Goal: Ask a question

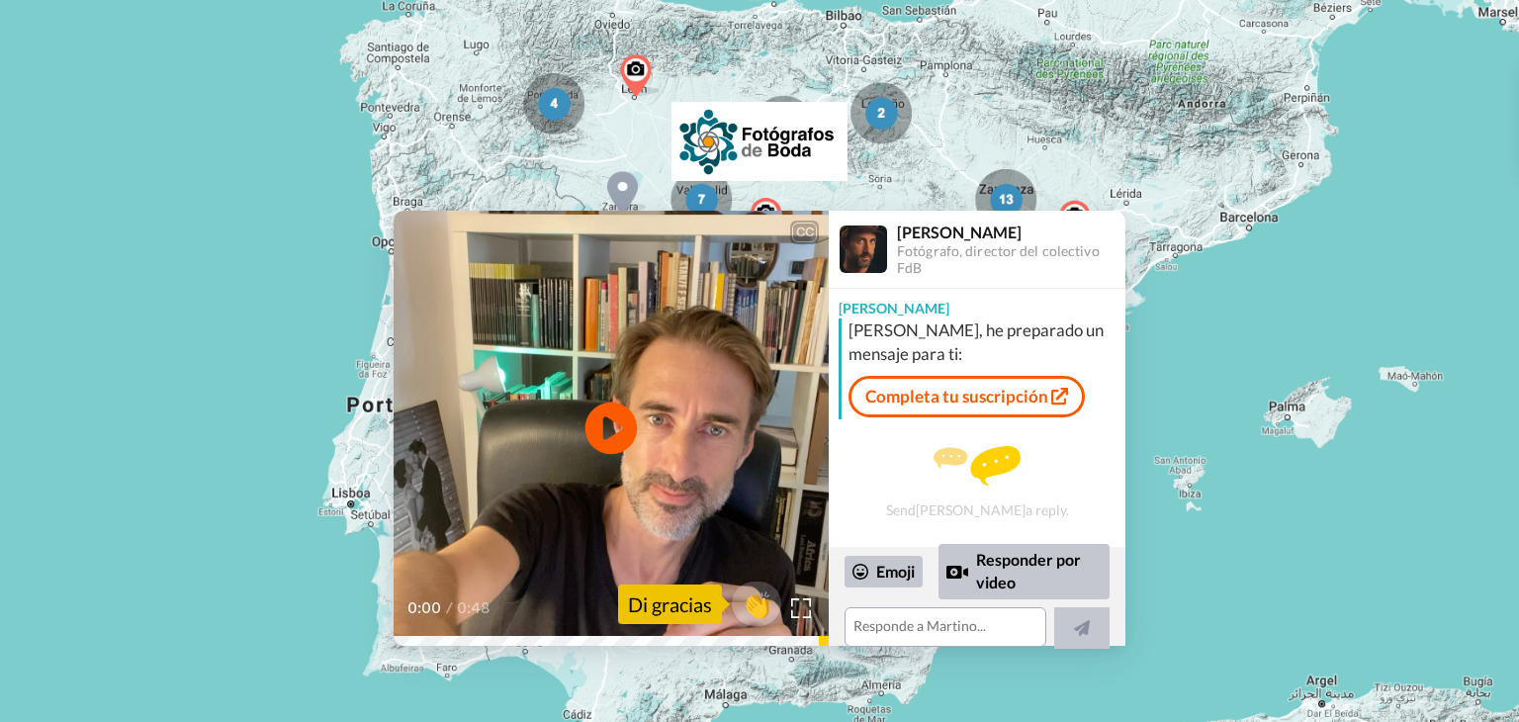
click at [614, 430] on icon "Play/Pause" at bounding box center [611, 429] width 52 height 94
click at [988, 405] on link "Completa tu suscripción" at bounding box center [966, 397] width 236 height 42
click at [1045, 407] on link "Completa tu suscripción" at bounding box center [966, 397] width 236 height 42
click at [953, 633] on textarea at bounding box center [945, 627] width 202 height 40
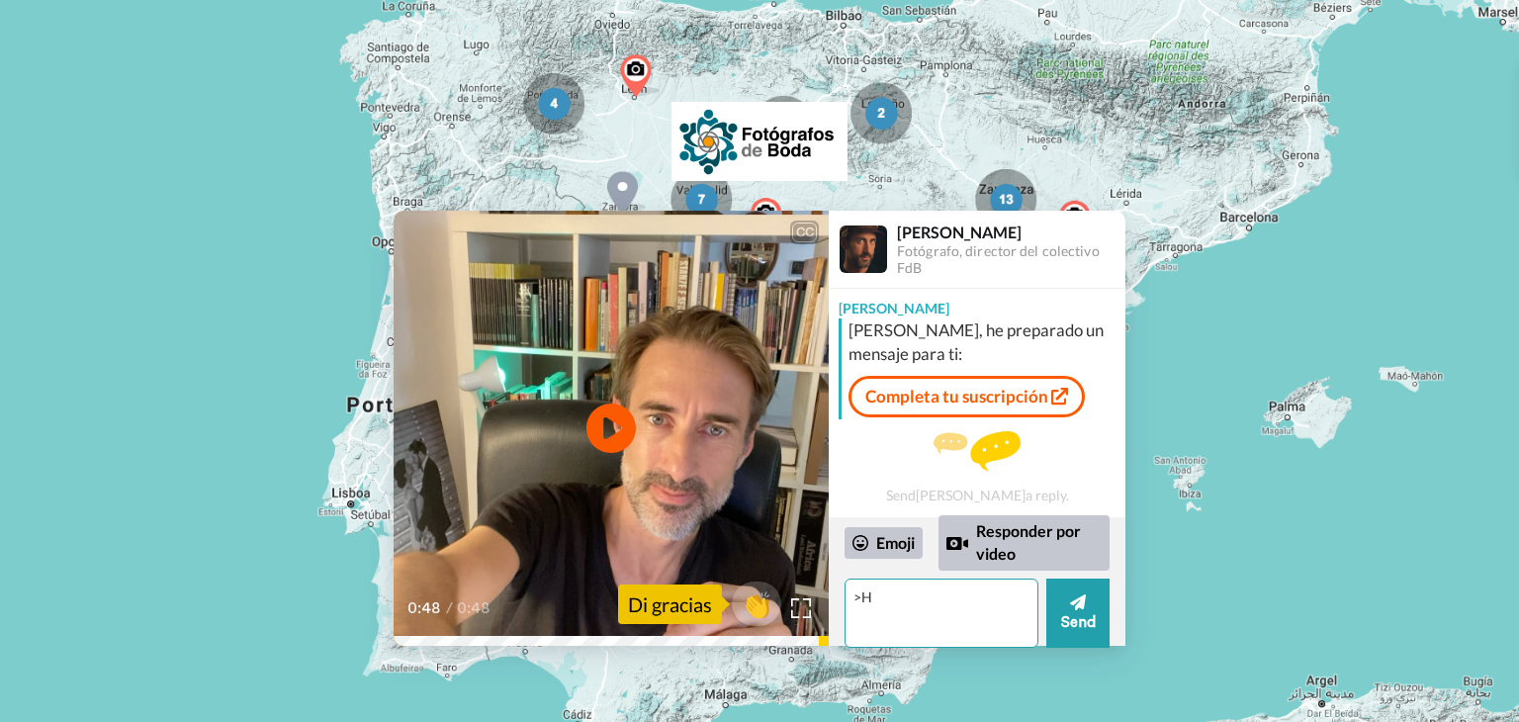
type textarea ">"
type textarea "o"
type textarea "[PERSON_NAME]"
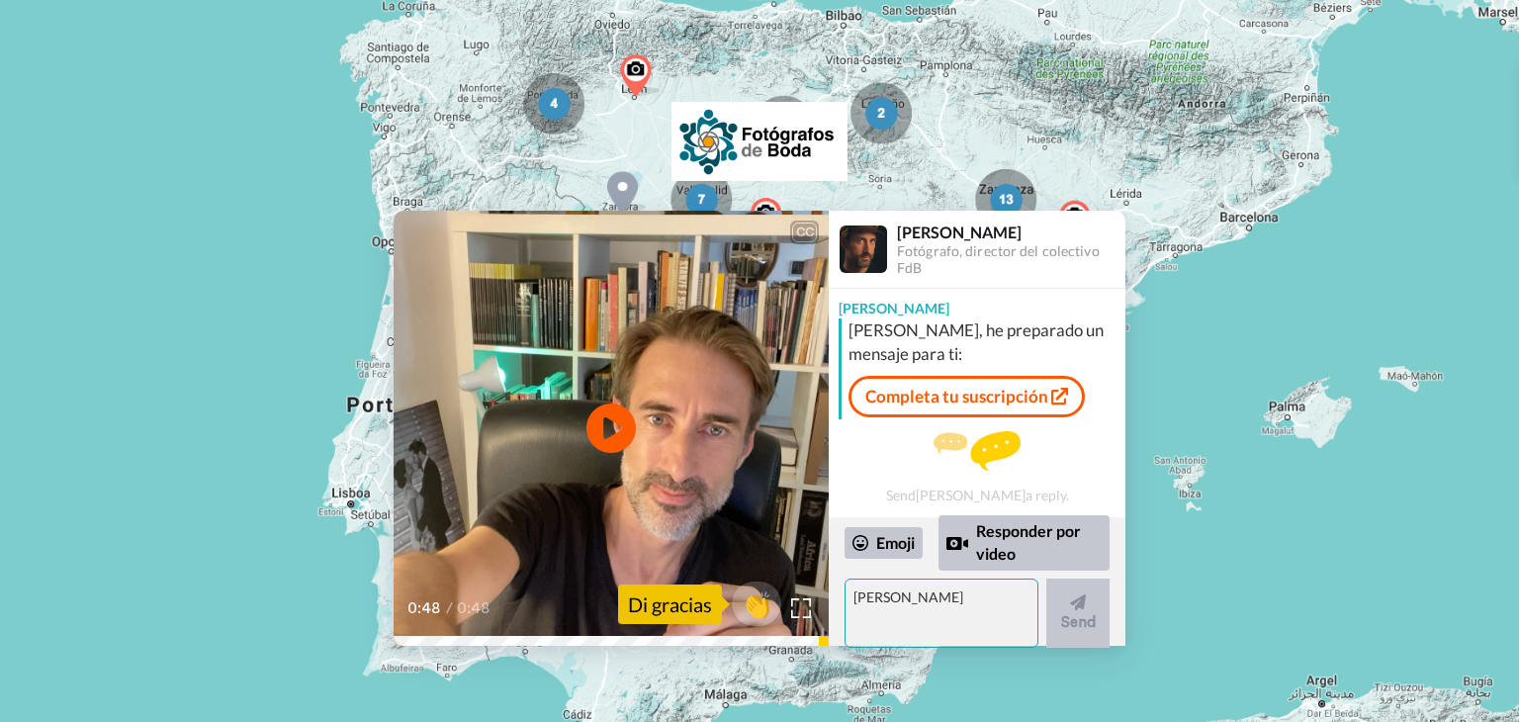
scroll to position [29, 0]
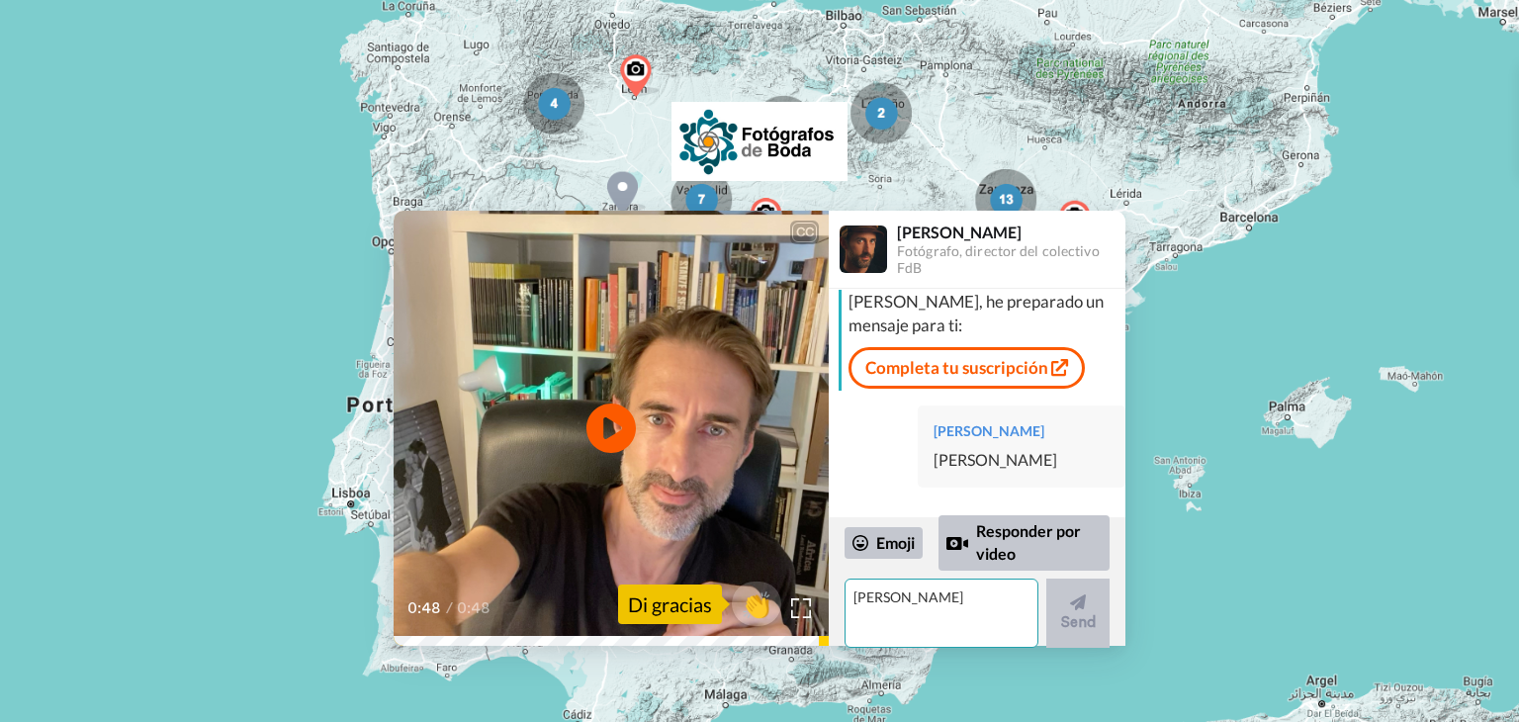
click at [949, 633] on textarea "[PERSON_NAME]" at bounding box center [941, 612] width 194 height 69
type textarea "buenas tardes"
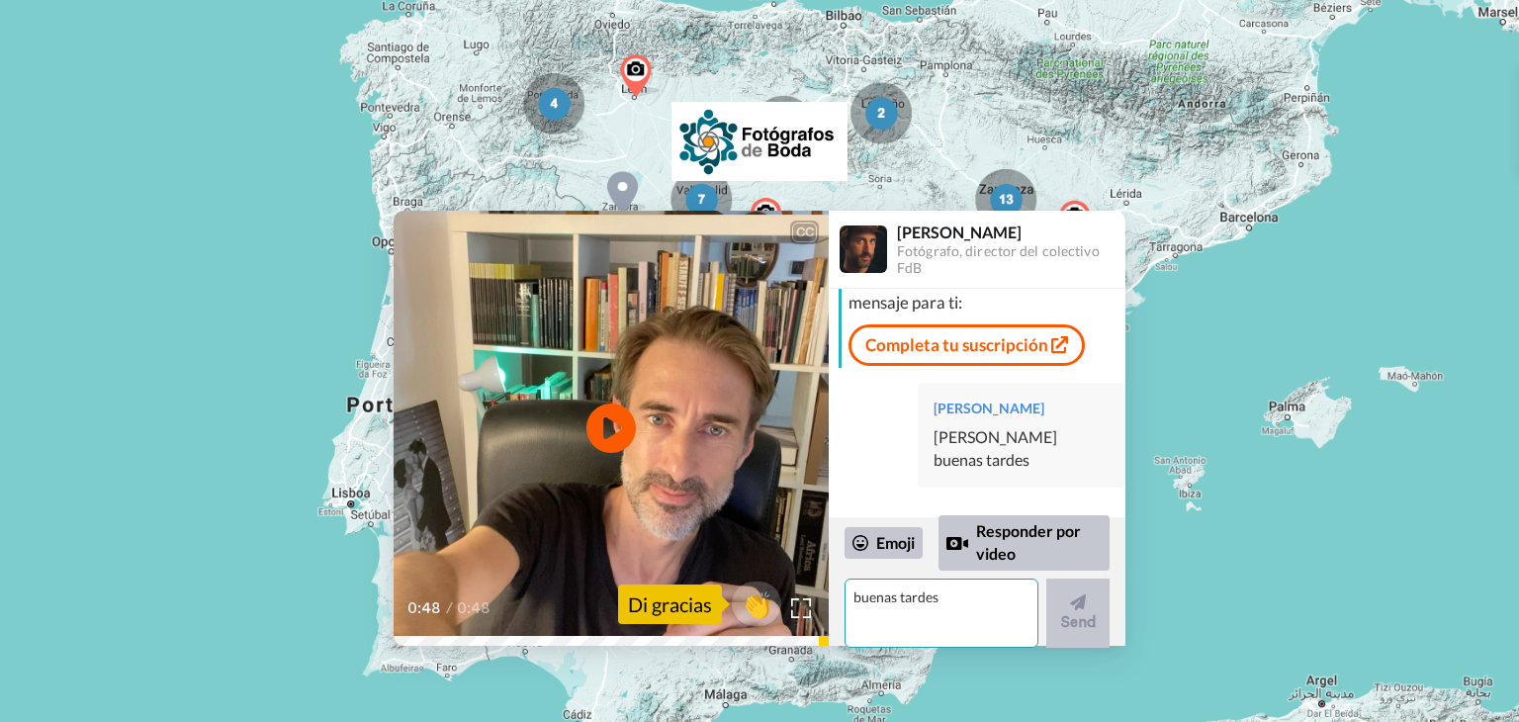
click at [949, 633] on textarea "buenas tardes" at bounding box center [941, 612] width 194 height 69
type textarea "No me sale la opcion de pagar la cuota comodamente con paypal.."
click at [1073, 625] on button "Send" at bounding box center [1077, 612] width 63 height 69
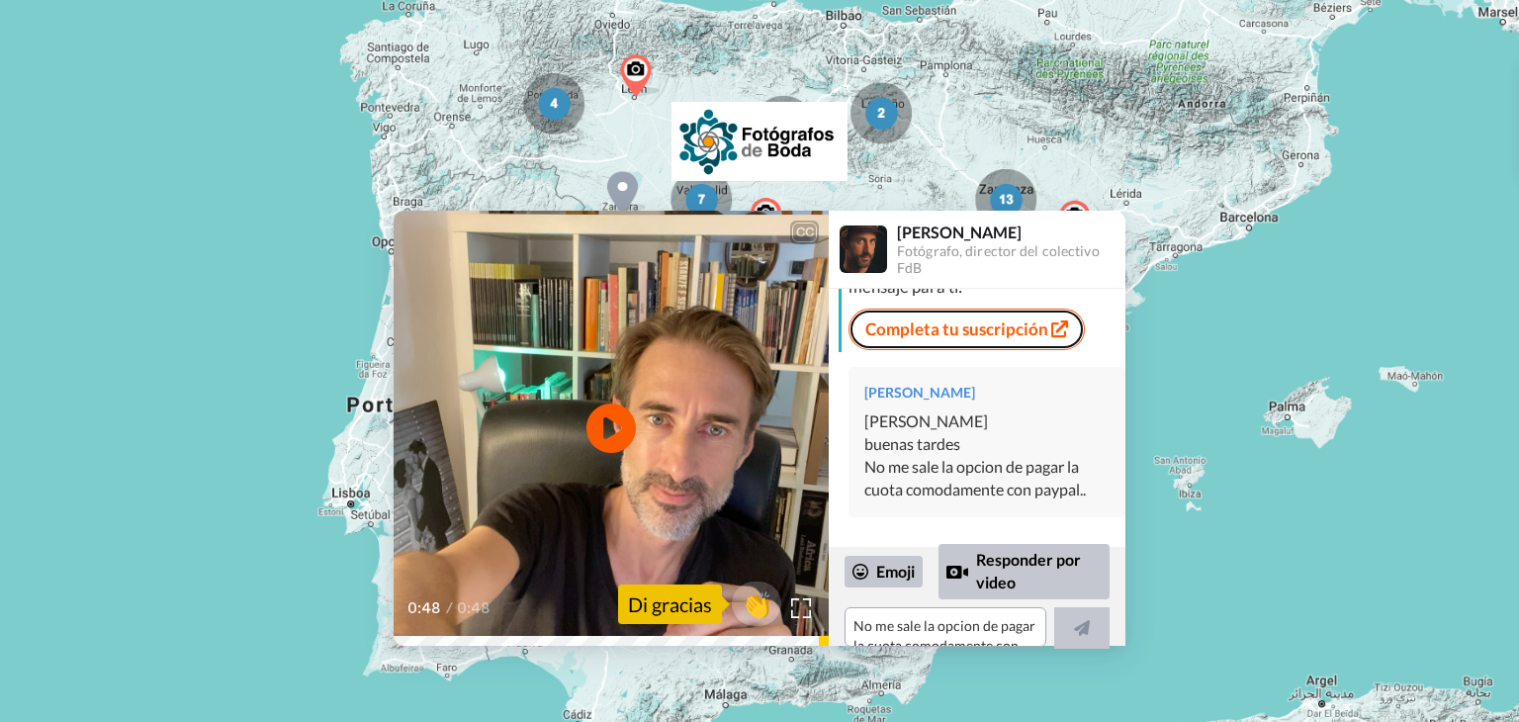
click at [981, 309] on link "Completa tu suscripción" at bounding box center [966, 330] width 236 height 42
